Goal: Information Seeking & Learning: Check status

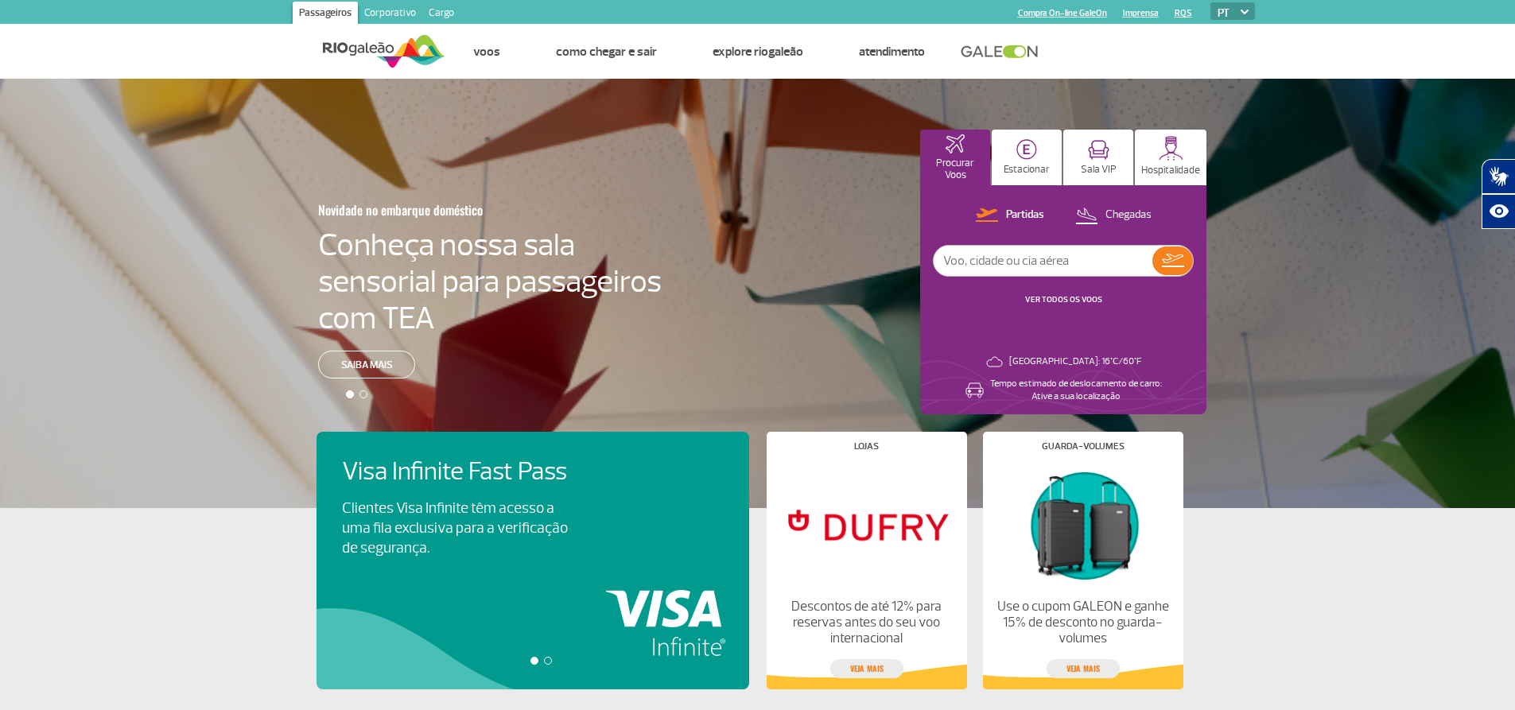
click at [1059, 294] on link "VER TODOS OS VOOS" at bounding box center [1063, 299] width 77 height 10
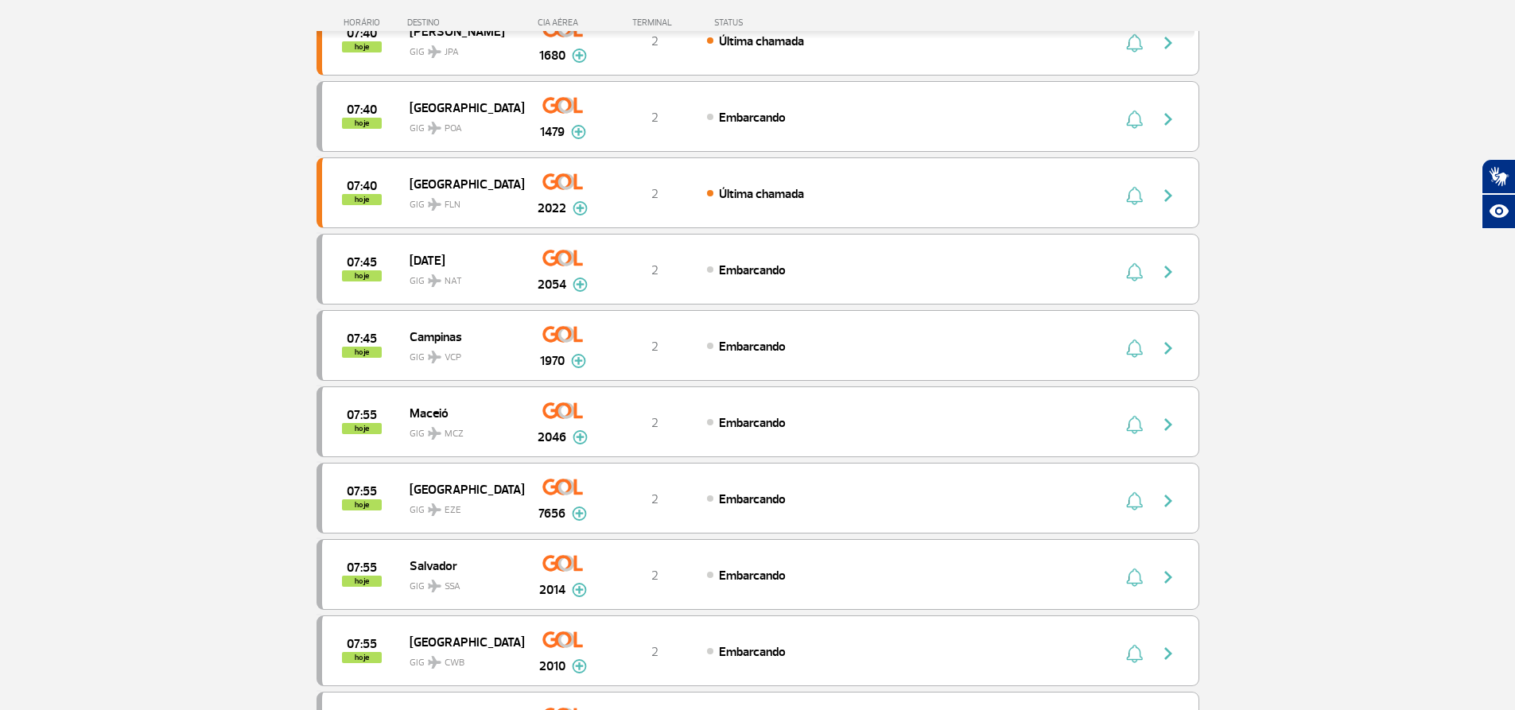
scroll to position [1444, 0]
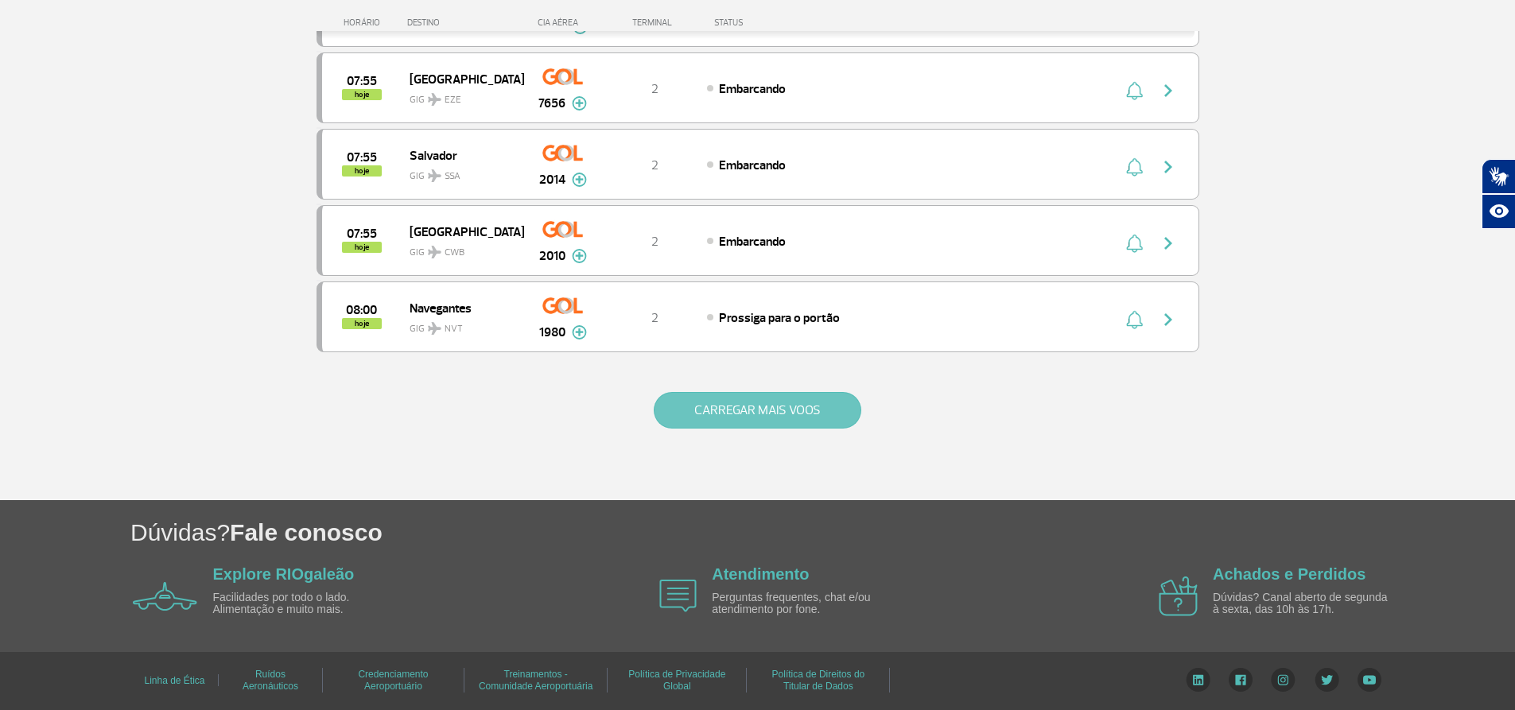
click at [692, 409] on button "CARREGAR MAIS VOOS" at bounding box center [757, 410] width 207 height 37
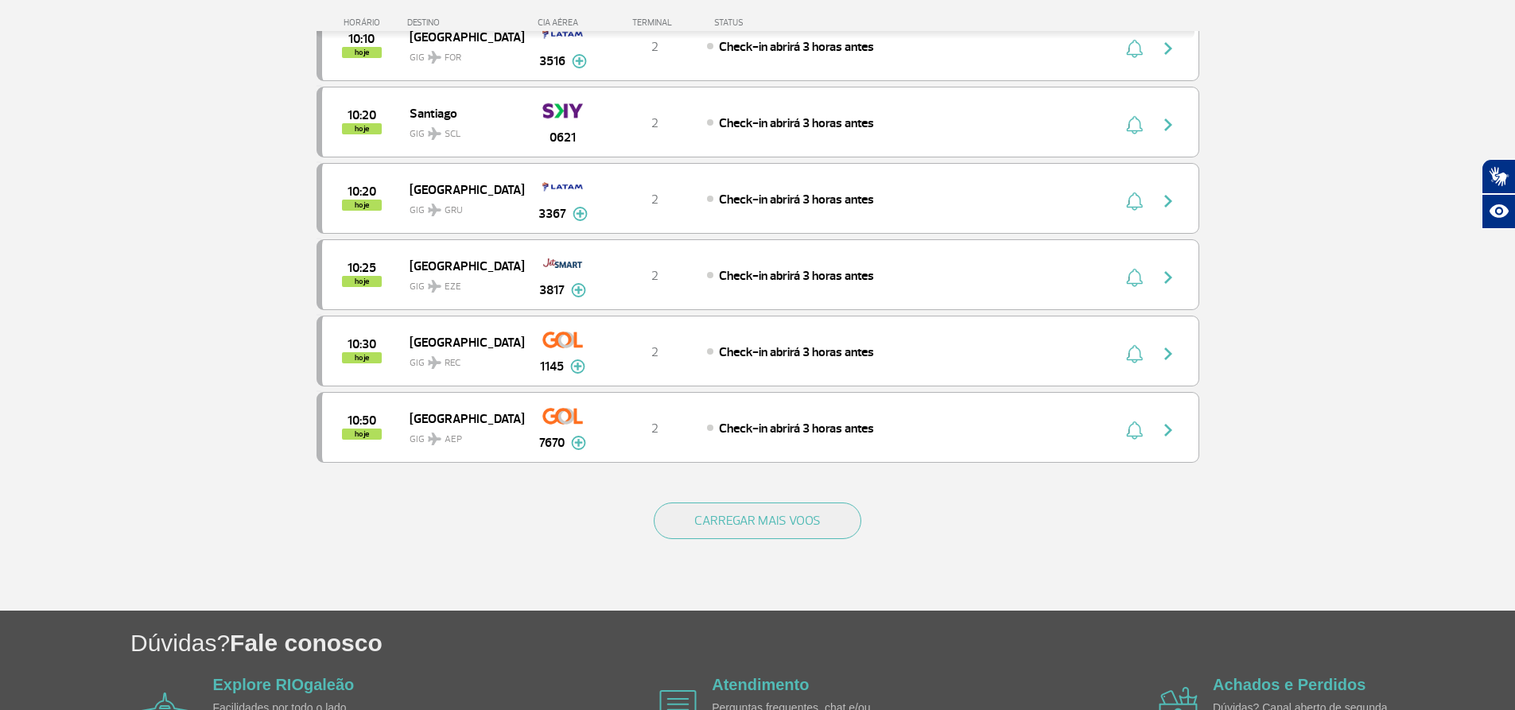
scroll to position [2970, 0]
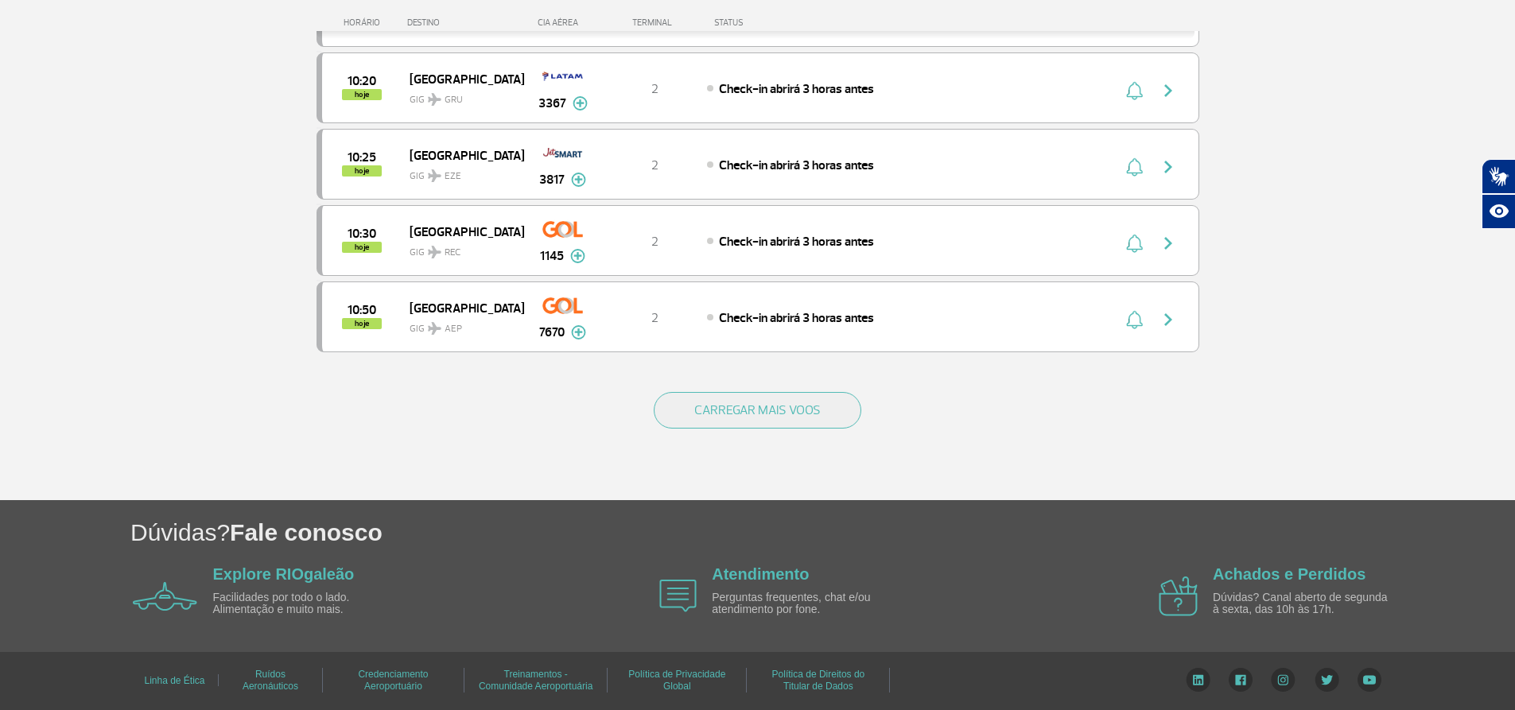
click at [689, 405] on button "CARREGAR MAIS VOOS" at bounding box center [757, 410] width 207 height 37
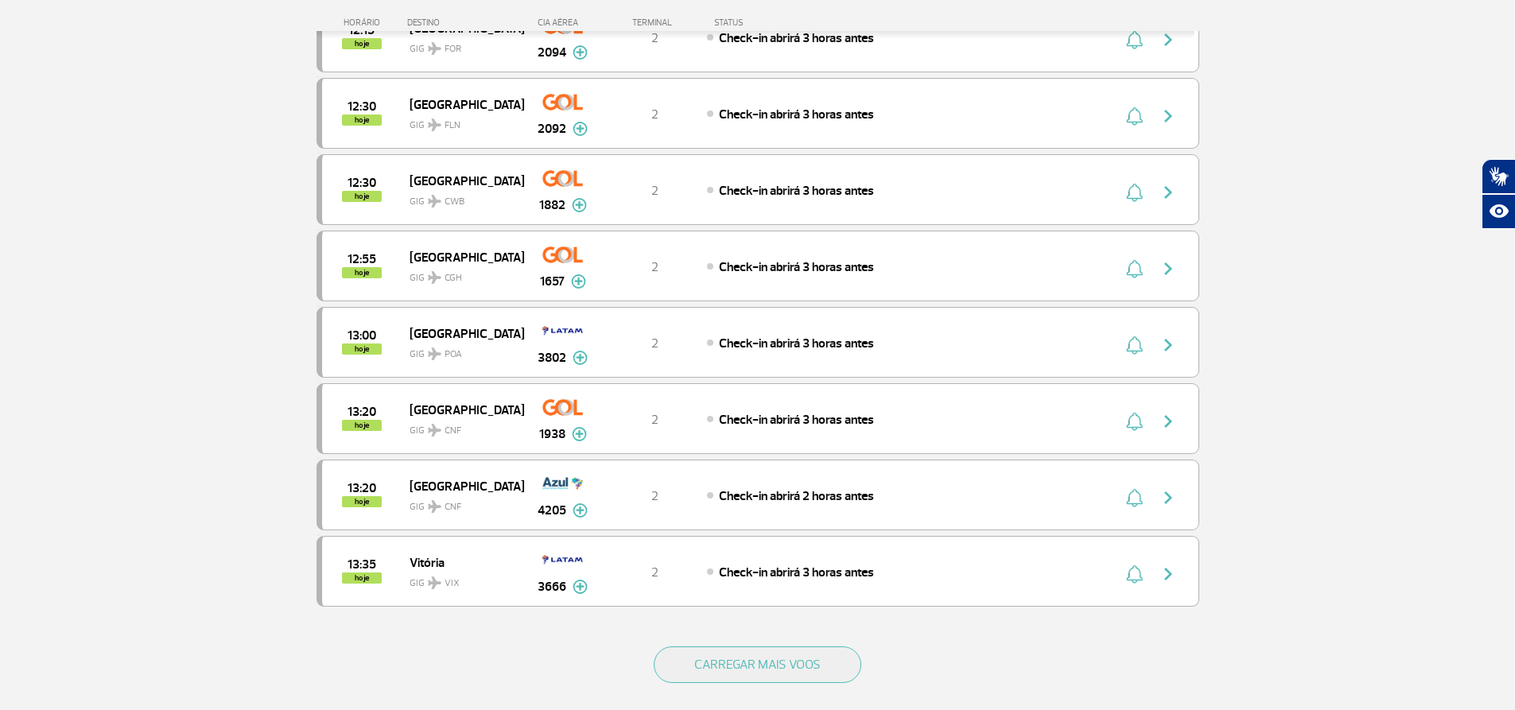
scroll to position [4497, 0]
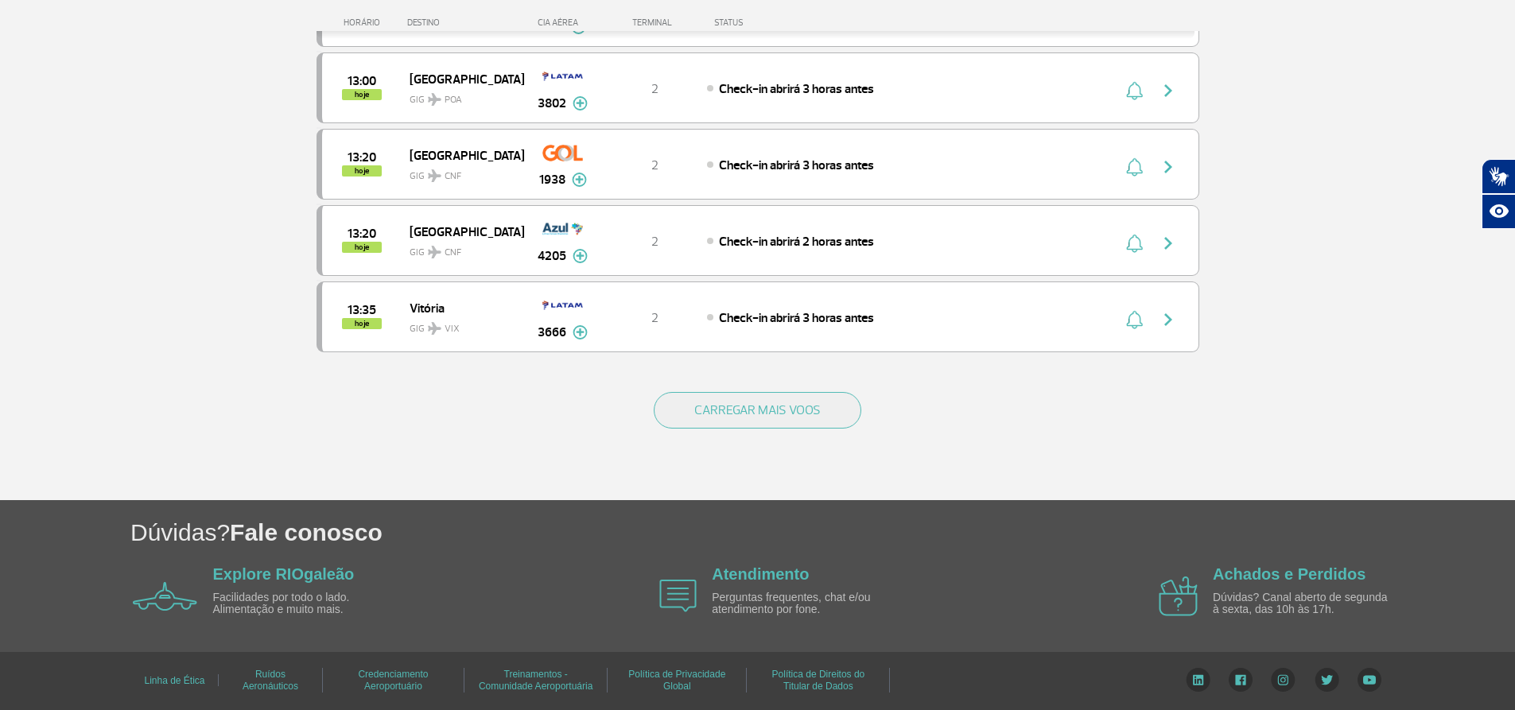
click at [689, 405] on button "CARREGAR MAIS VOOS" at bounding box center [757, 410] width 207 height 37
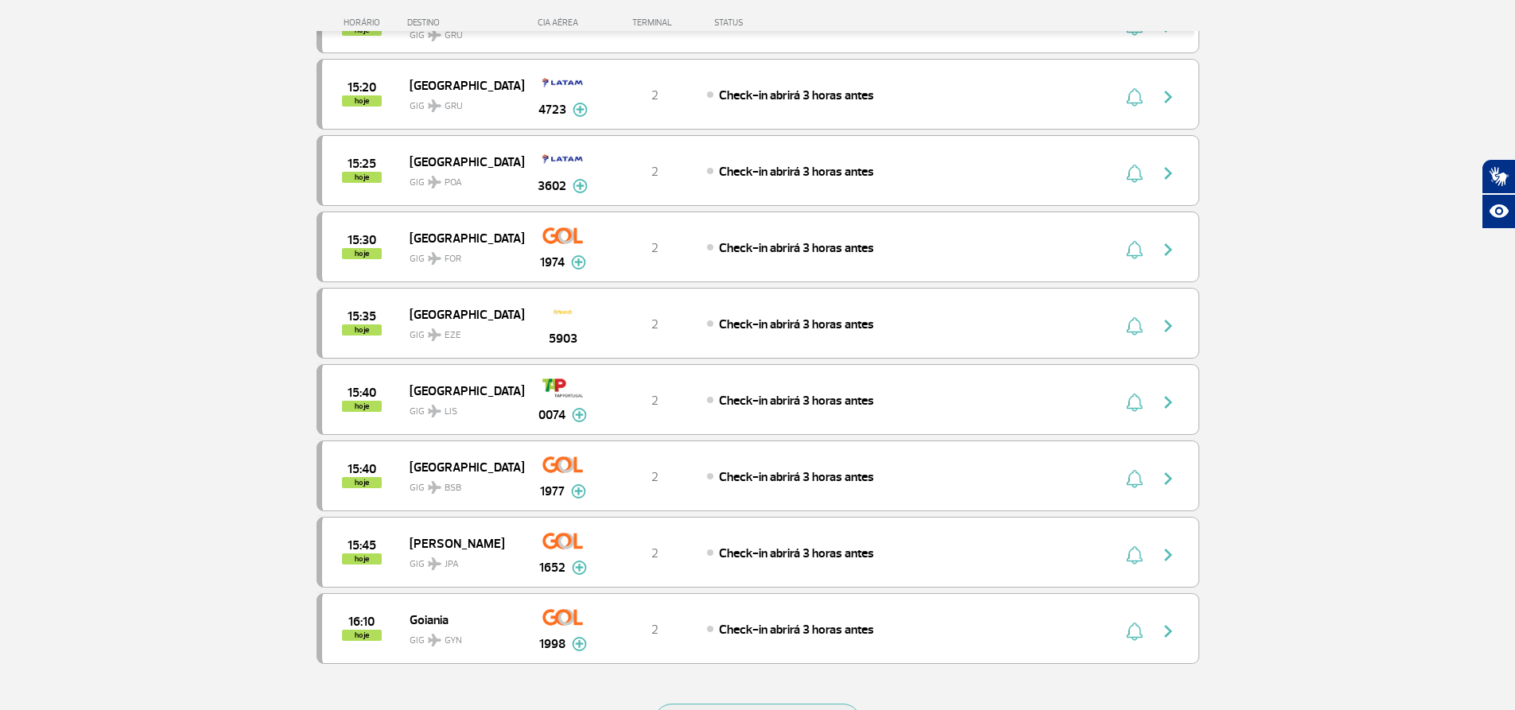
scroll to position [6001, 0]
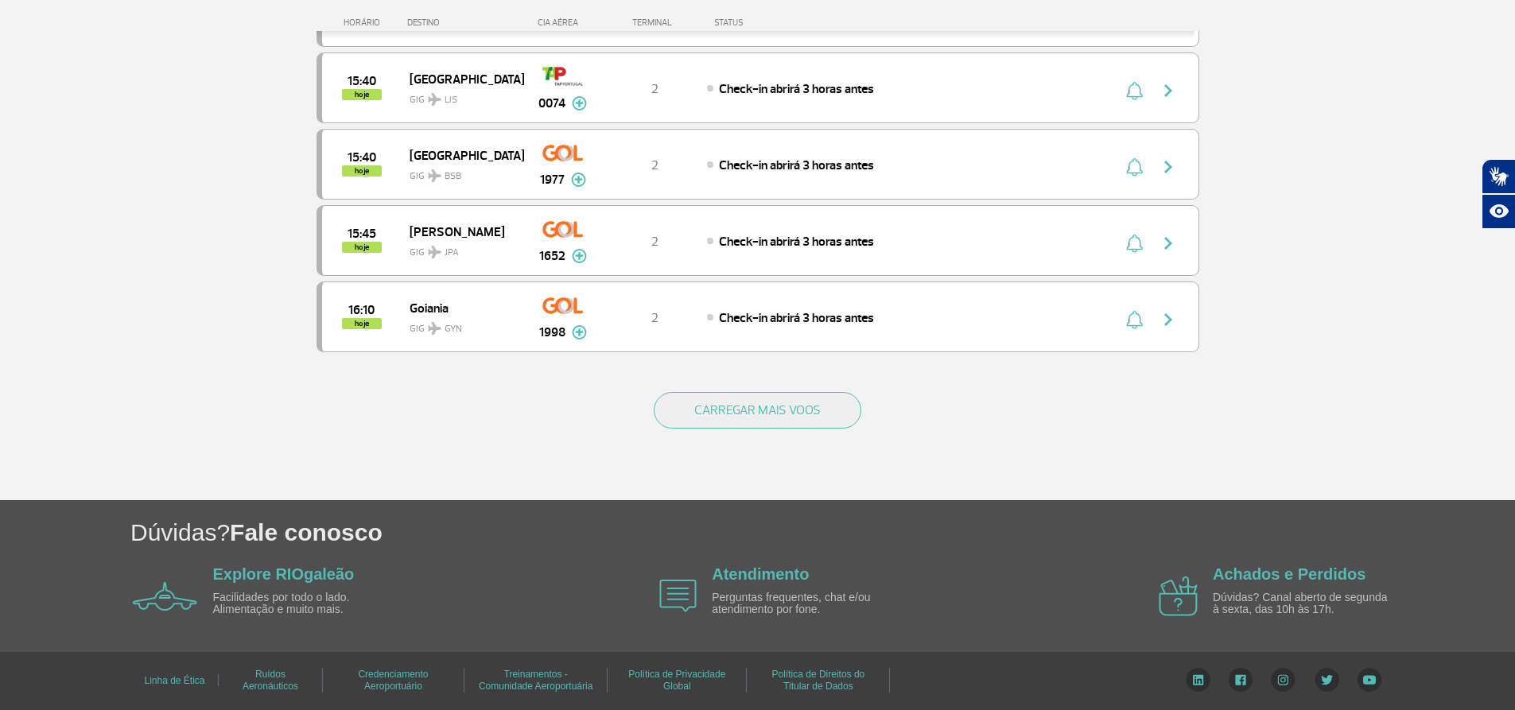
click at [689, 405] on button "CARREGAR MAIS VOOS" at bounding box center [757, 410] width 207 height 37
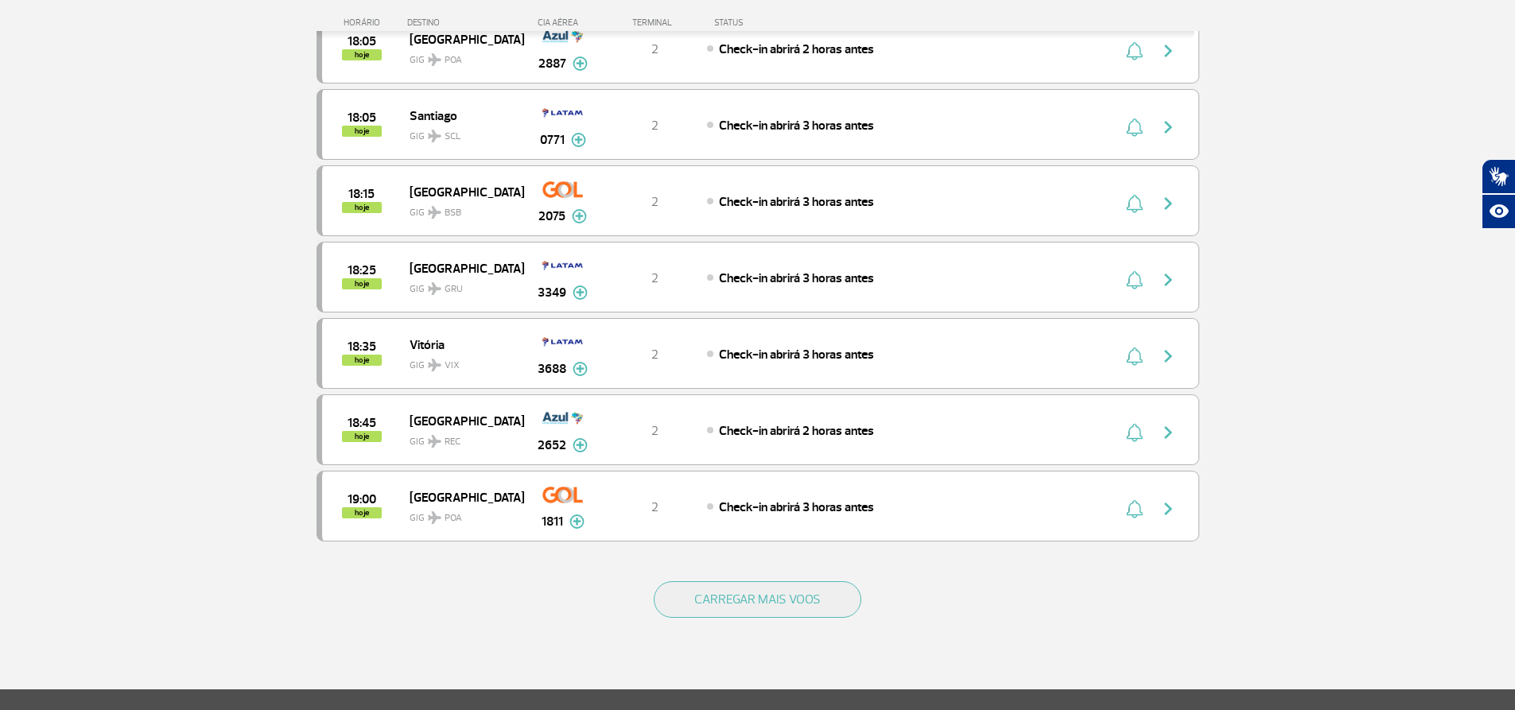
scroll to position [7527, 0]
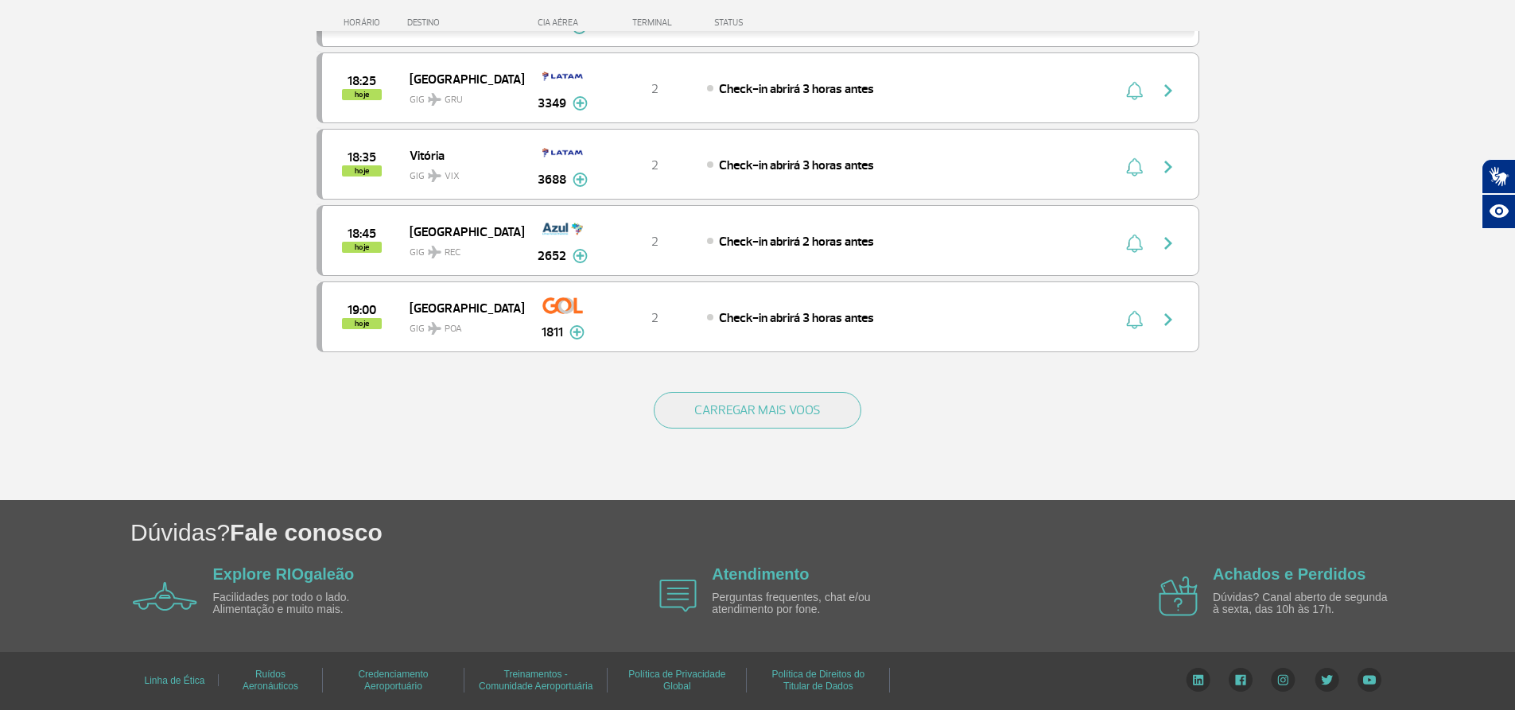
click at [689, 405] on button "CARREGAR MAIS VOOS" at bounding box center [757, 410] width 207 height 37
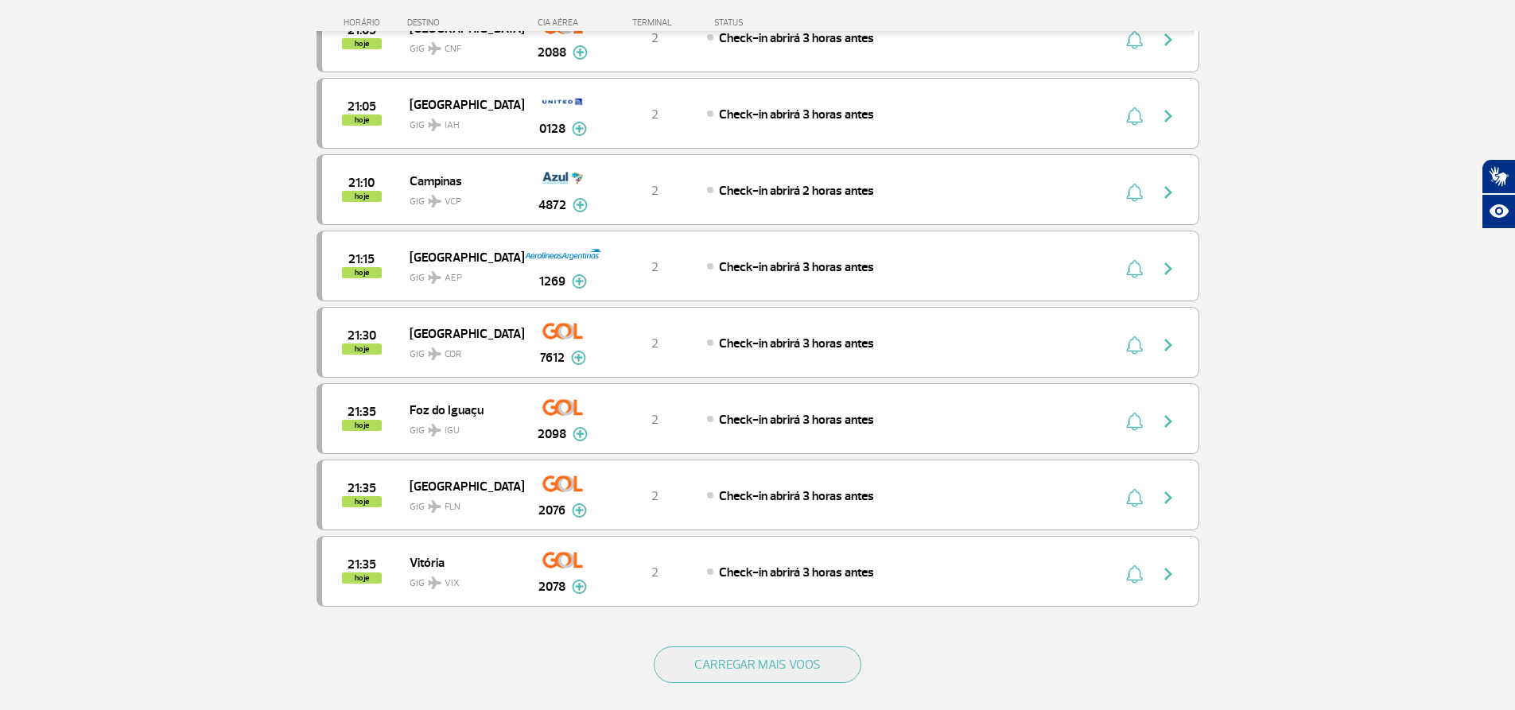
scroll to position [9054, 0]
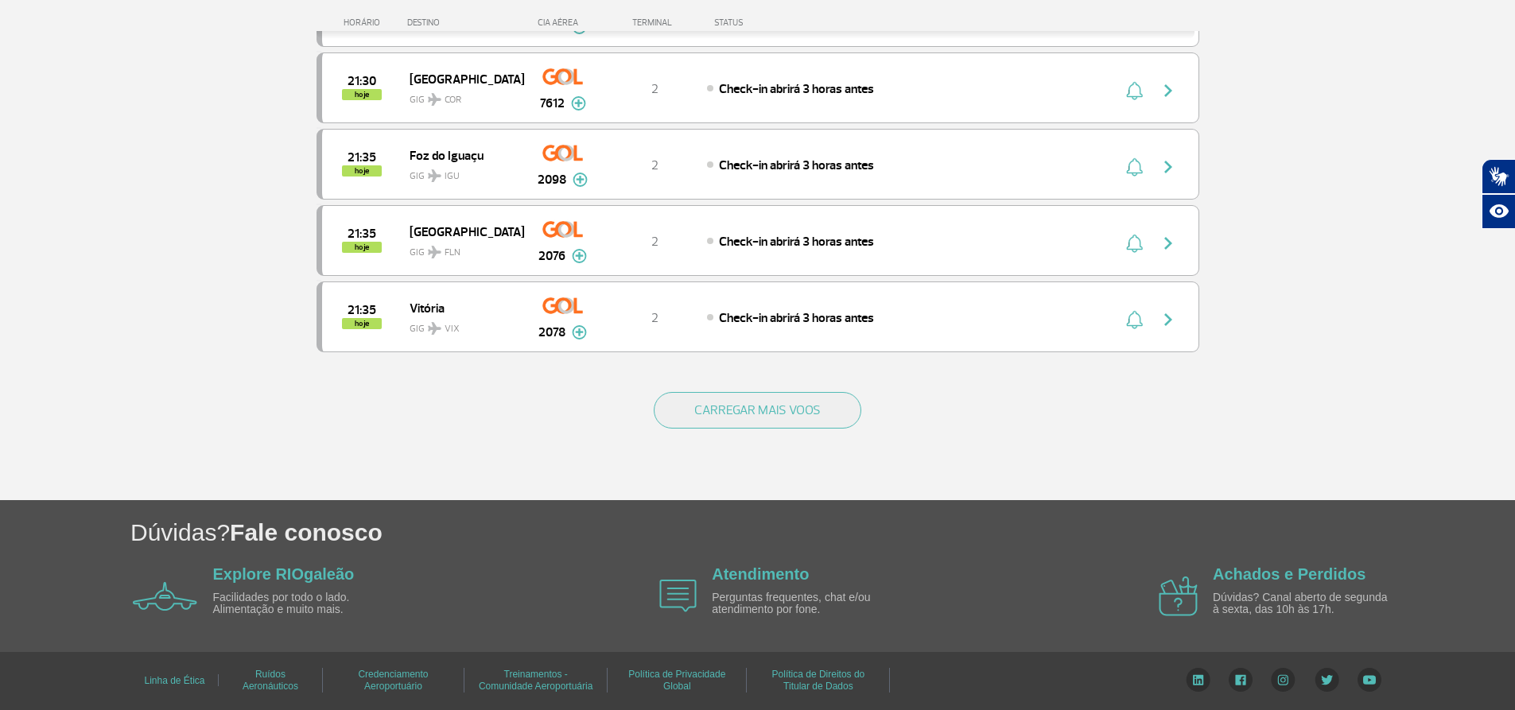
click at [689, 405] on button "CARREGAR MAIS VOOS" at bounding box center [757, 410] width 207 height 37
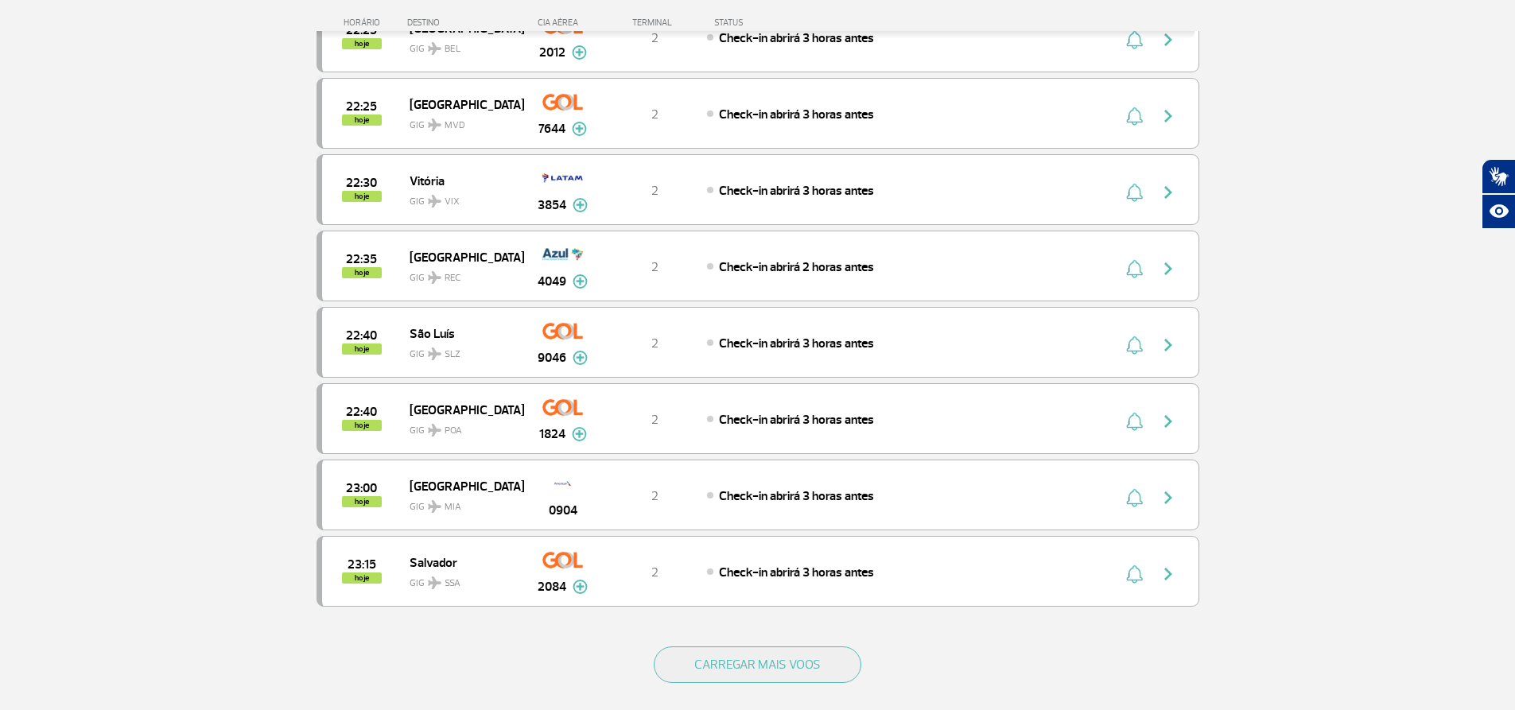
scroll to position [10580, 0]
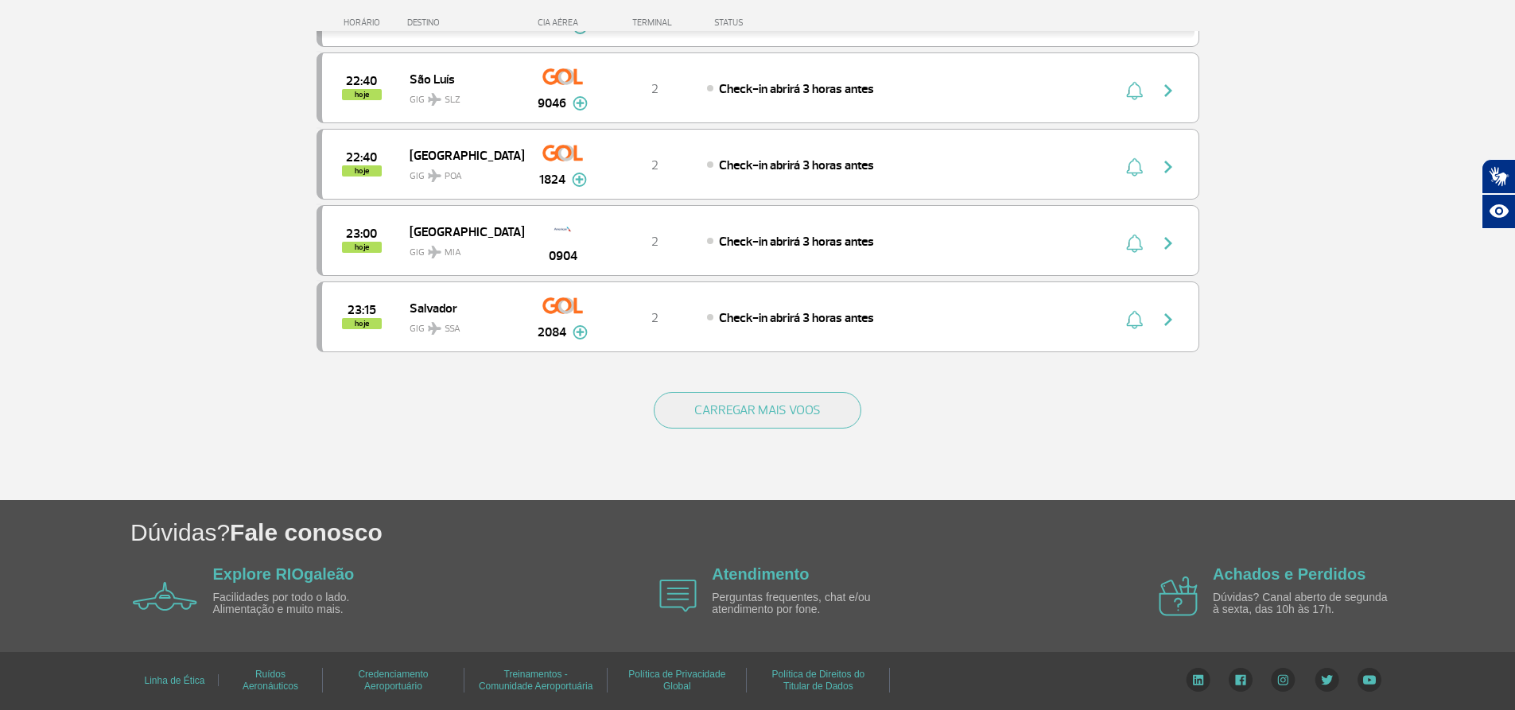
click at [689, 405] on button "CARREGAR MAIS VOOS" at bounding box center [757, 410] width 207 height 37
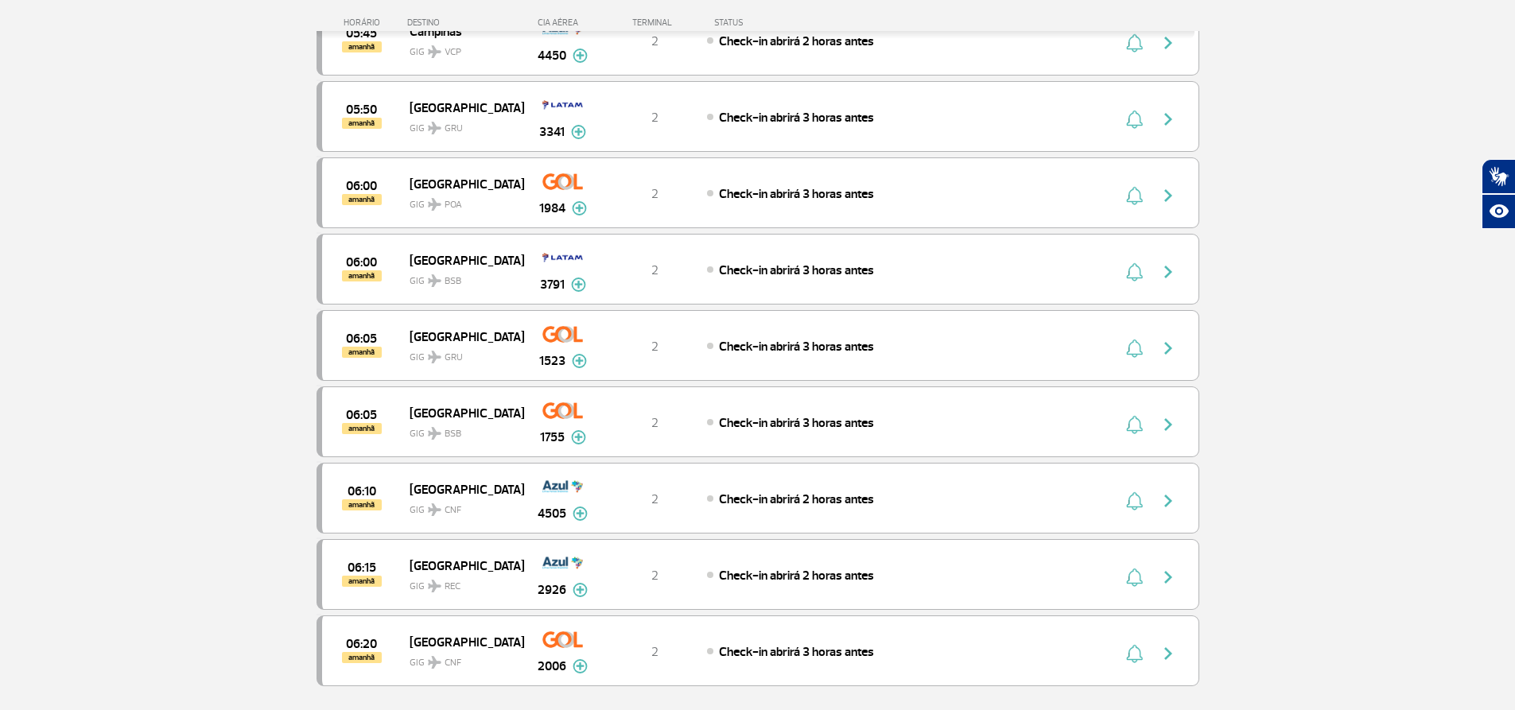
scroll to position [12010, 0]
